Goal: Information Seeking & Learning: Understand process/instructions

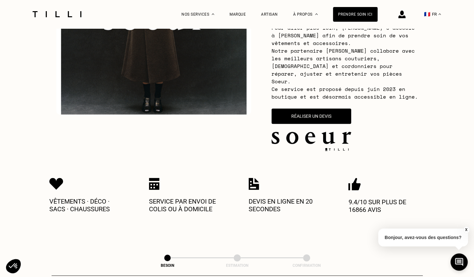
scroll to position [140, 0]
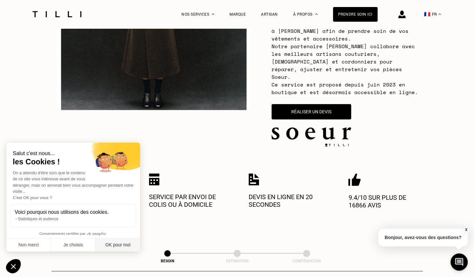
click at [113, 246] on button "OK pour moi" at bounding box center [118, 244] width 45 height 13
checkbox input "true"
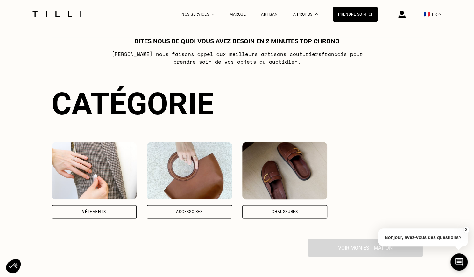
scroll to position [416, 0]
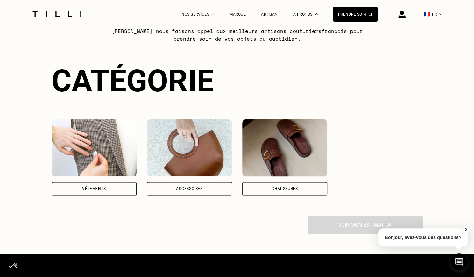
click at [188, 182] on div "Accessoires" at bounding box center [189, 188] width 85 height 13
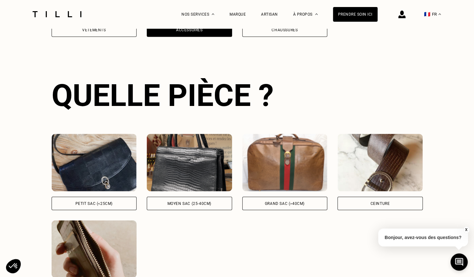
scroll to position [588, 0]
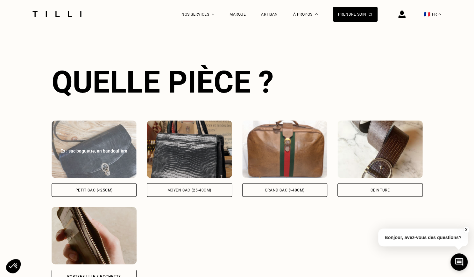
click at [107, 148] on div "Ex : sac baguette, en bandoulière" at bounding box center [94, 150] width 71 height 6
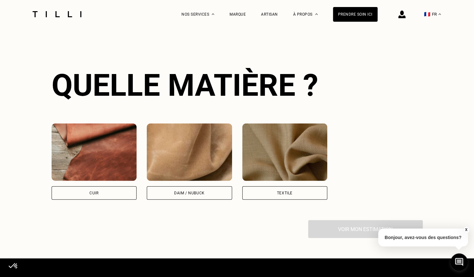
scroll to position [848, 0]
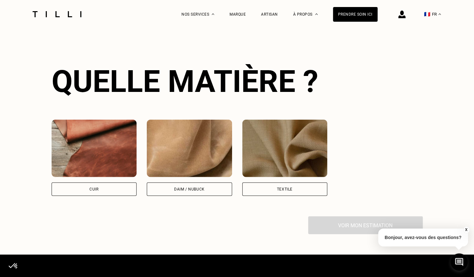
click at [110, 155] on img at bounding box center [94, 147] width 85 height 57
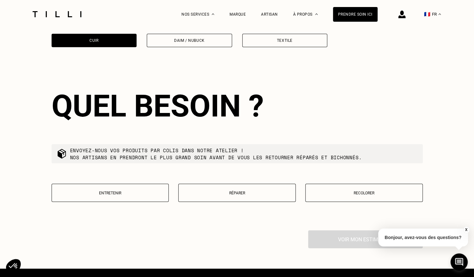
scroll to position [1022, 0]
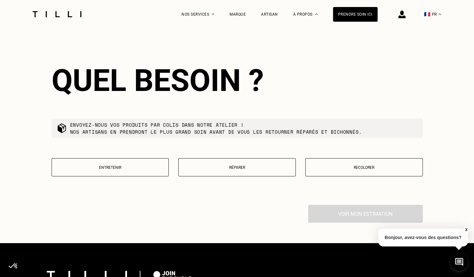
click at [136, 163] on button "Entretenir" at bounding box center [111, 167] width 118 height 18
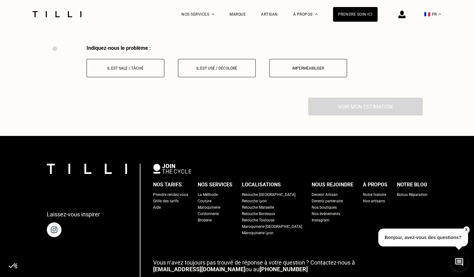
scroll to position [1186, 0]
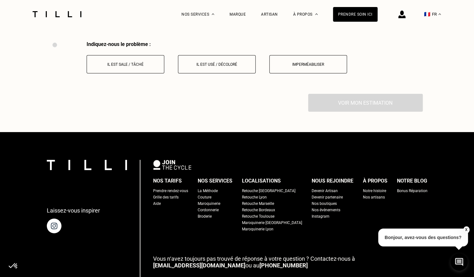
click at [143, 62] on p "Il est sale / tâché" at bounding box center [125, 64] width 71 height 4
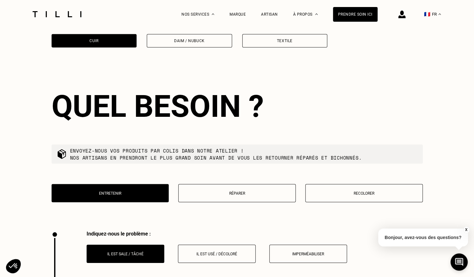
scroll to position [29, 0]
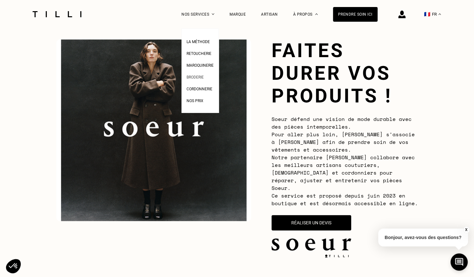
click at [199, 78] on span "Broderie" at bounding box center [195, 77] width 17 height 4
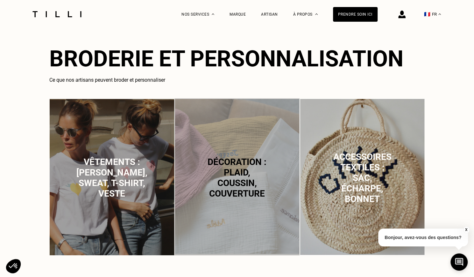
scroll to position [197, 0]
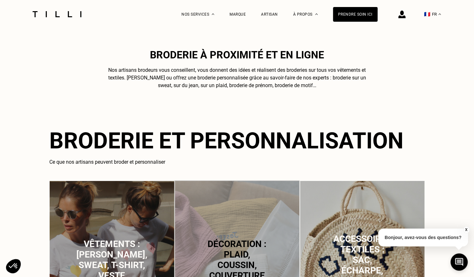
click at [276, 11] on div "Artisan" at bounding box center [269, 14] width 17 height 28
